Goal: Answer question/provide support: Answer question/provide support

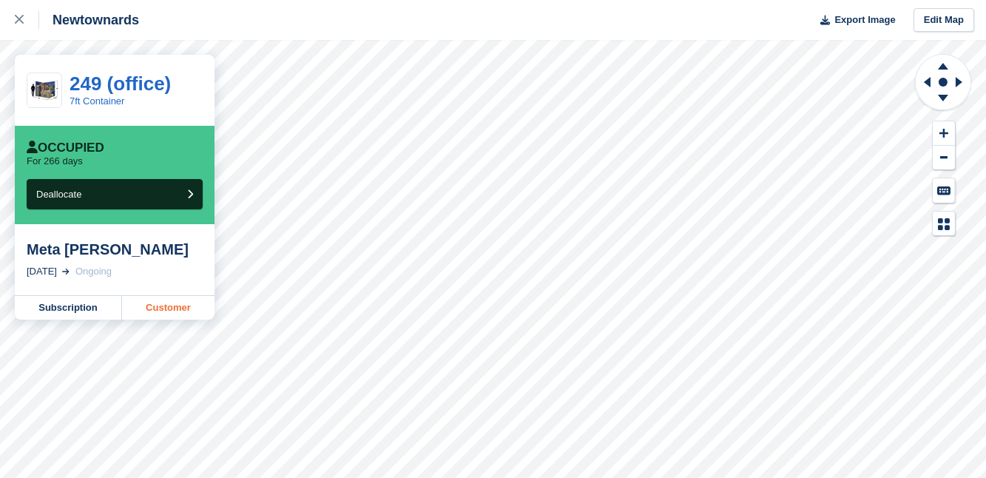
click at [166, 306] on link "Customer" at bounding box center [168, 308] width 92 height 24
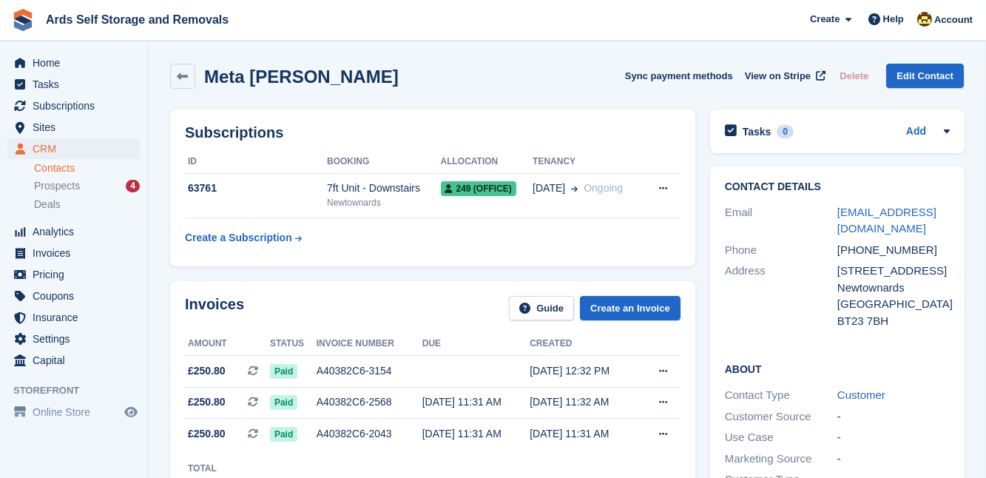
click at [697, 271] on div "Subscriptions ID Booking Allocation Tenancy 63761 7ft Unit - Downstairs [GEOGRA…" at bounding box center [433, 188] width 540 height 172
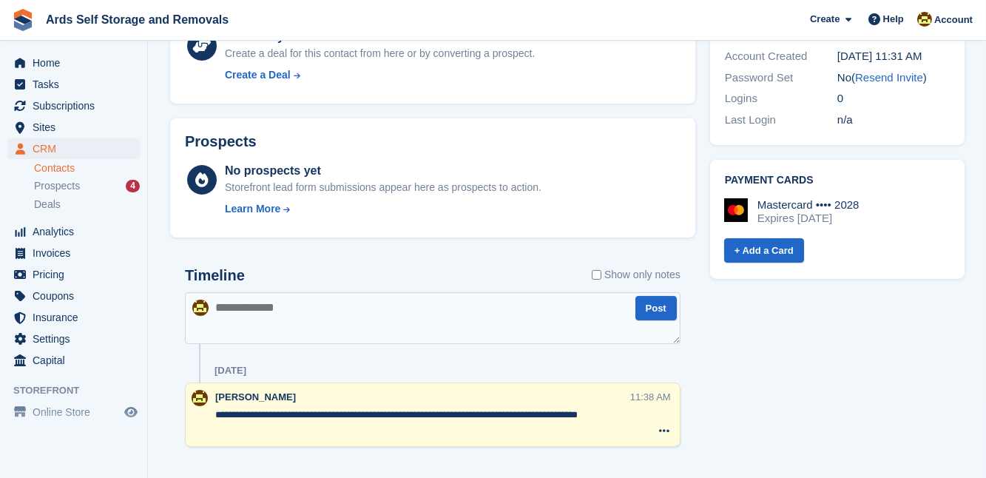
scroll to position [556, 0]
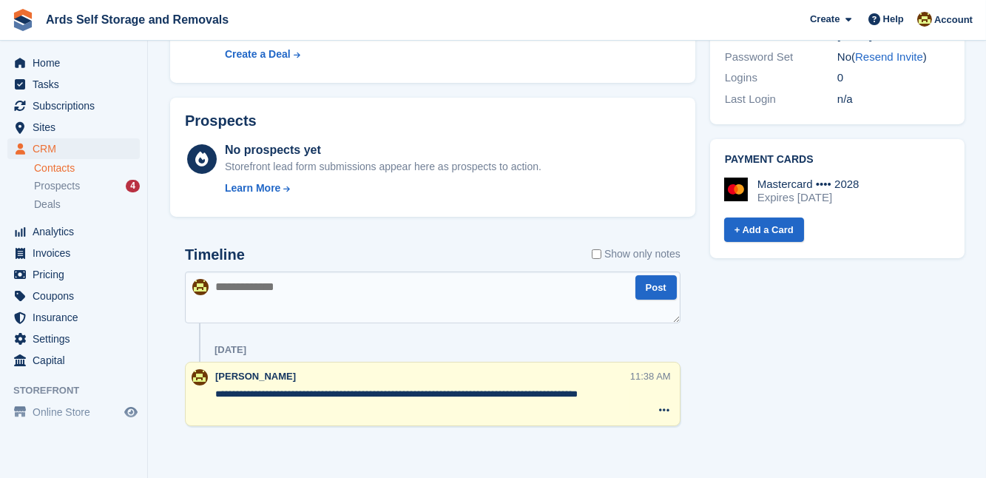
click at [218, 286] on textarea at bounding box center [433, 298] width 496 height 52
type textarea "**********"
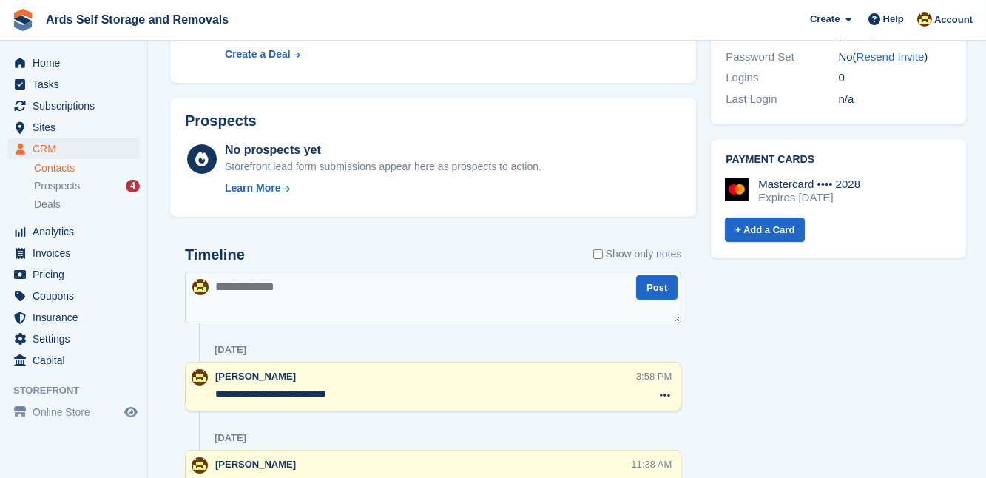
click at [155, 232] on section "Meta [PERSON_NAME] Sync payment methods View on Stripe Delete Edit Contact Subs…" at bounding box center [567, 5] width 838 height 1123
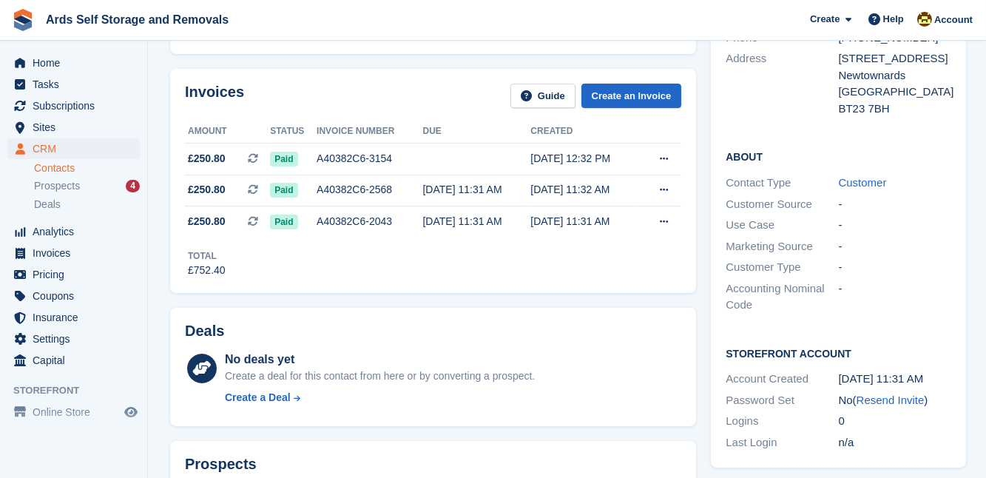
scroll to position [44, 0]
